Goal: Find specific page/section: Find specific page/section

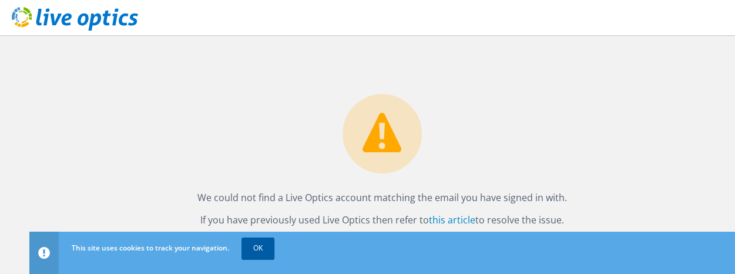
click at [262, 247] on link "OK" at bounding box center [258, 247] width 33 height 21
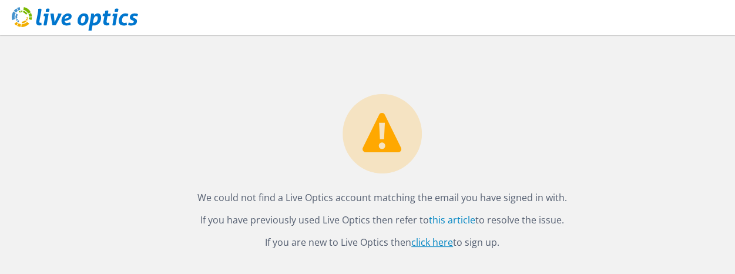
click at [431, 242] on link "click here" at bounding box center [432, 242] width 42 height 13
click at [454, 221] on link "this article" at bounding box center [452, 219] width 46 height 13
click at [106, 15] on use at bounding box center [75, 19] width 126 height 24
